Goal: Task Accomplishment & Management: Manage account settings

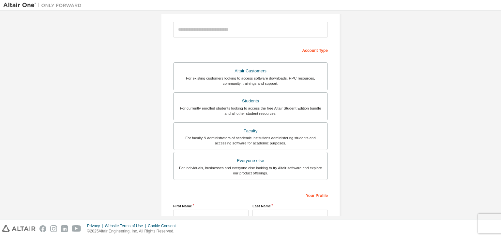
scroll to position [72, 0]
click at [226, 118] on label "Students For currently enrolled students looking to access the free Altair Stud…" at bounding box center [250, 107] width 155 height 28
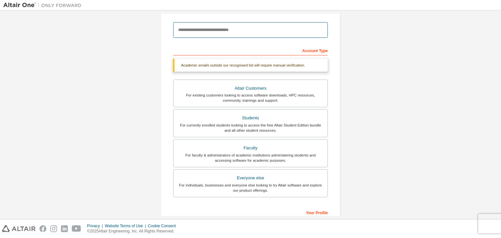
click at [212, 30] on input "email" at bounding box center [250, 30] width 155 height 16
type input "**********"
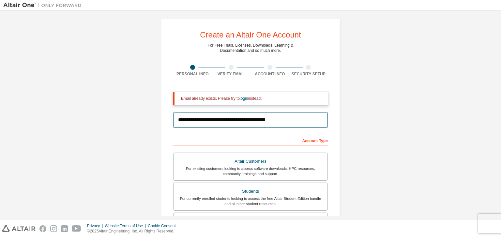
scroll to position [0, 0]
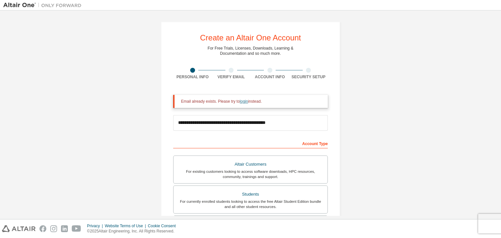
click at [241, 102] on link "login" at bounding box center [244, 101] width 8 height 5
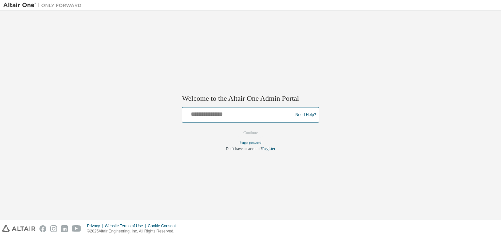
click at [209, 115] on input "text" at bounding box center [238, 113] width 107 height 9
type input "**********"
click at [285, 114] on input "**********" at bounding box center [238, 113] width 107 height 9
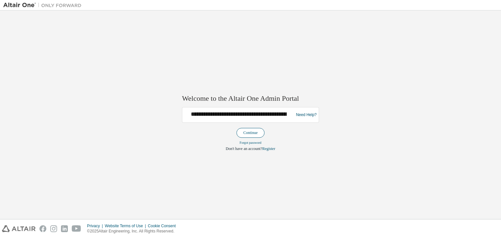
click at [249, 132] on button "Continue" at bounding box center [251, 133] width 28 height 10
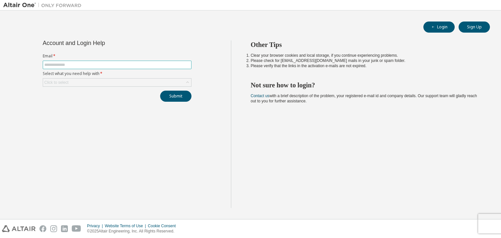
click at [74, 65] on input "text" at bounding box center [117, 64] width 146 height 5
type input "**********"
click at [61, 80] on div "Click to select" at bounding box center [56, 82] width 24 height 5
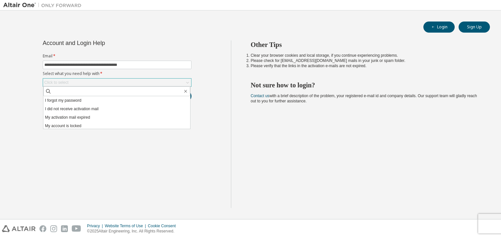
click at [55, 80] on div "Click to select" at bounding box center [56, 82] width 24 height 5
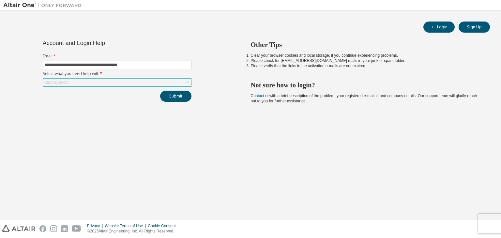
click at [55, 80] on div "Click to select" at bounding box center [56, 82] width 24 height 5
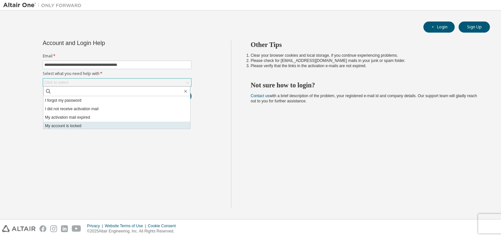
click at [57, 127] on li "My account is locked" at bounding box center [116, 126] width 147 height 8
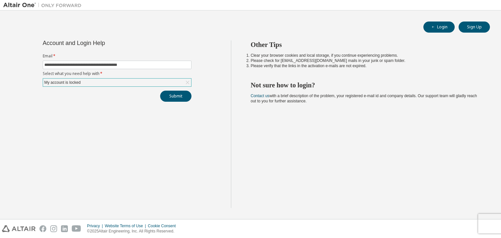
click at [116, 80] on div "My account is locked" at bounding box center [117, 83] width 148 height 8
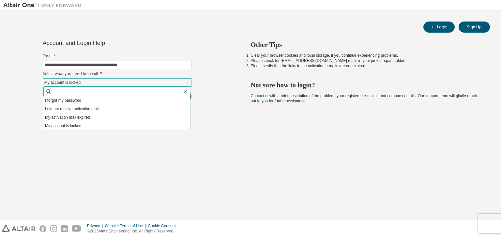
click at [186, 93] on icon "button" at bounding box center [185, 91] width 5 height 5
click at [186, 91] on icon "button" at bounding box center [185, 91] width 3 height 3
click at [187, 91] on icon "button" at bounding box center [185, 91] width 5 height 5
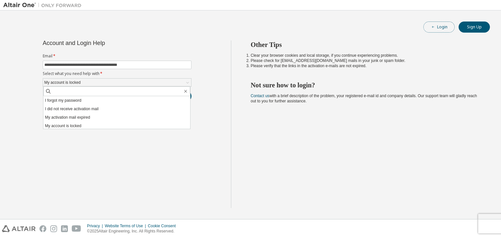
click at [440, 25] on button "Login" at bounding box center [439, 27] width 31 height 11
